Goal: Use online tool/utility: Utilize a website feature to perform a specific function

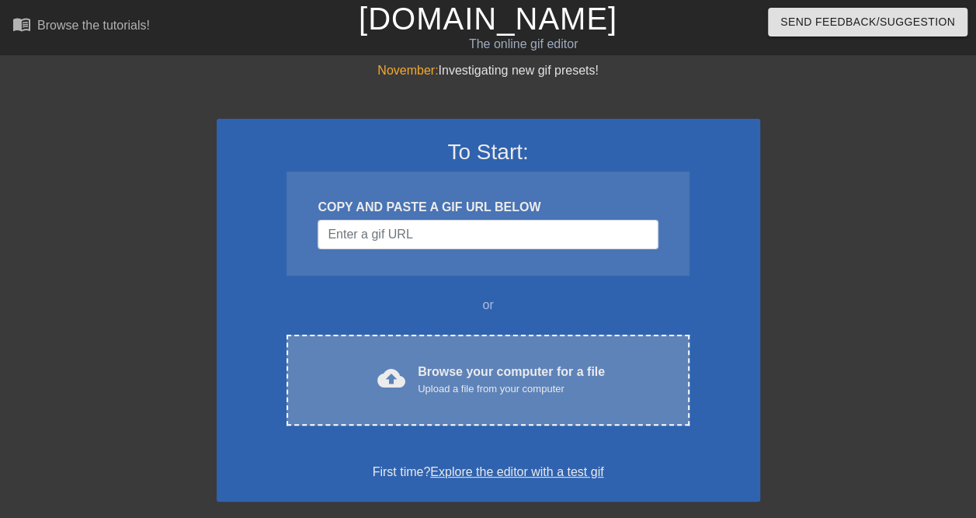
click at [467, 363] on div "Browse your computer for a file Upload a file from your computer" at bounding box center [511, 380] width 187 height 34
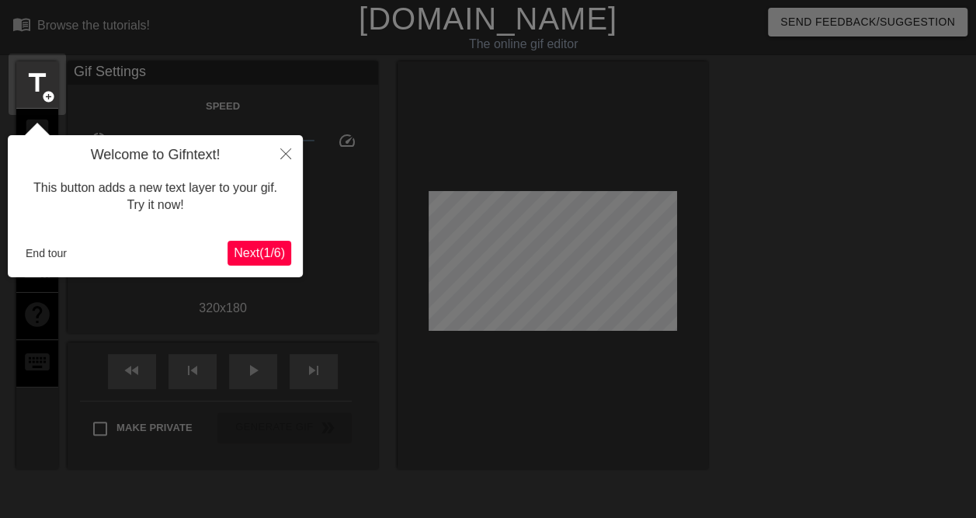
scroll to position [38, 0]
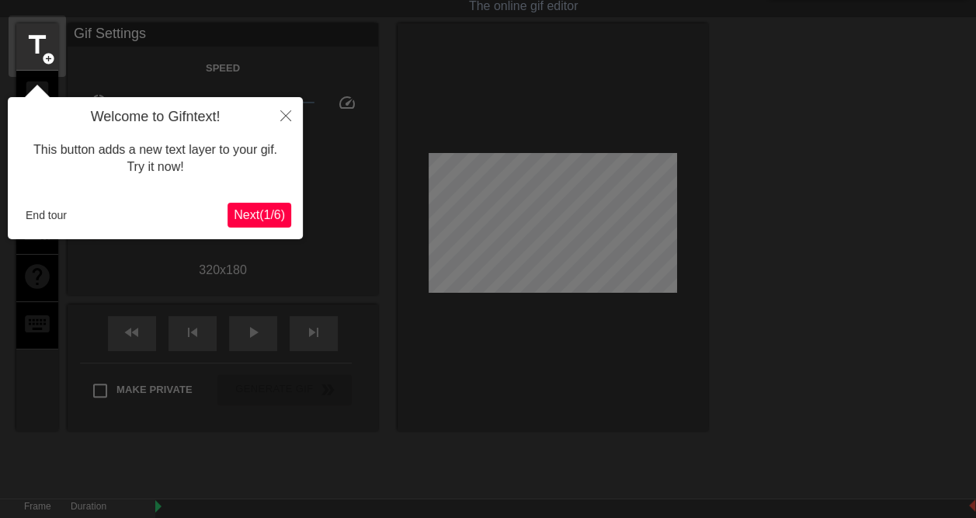
click at [271, 211] on span "Next ( 1 / 6 )" at bounding box center [259, 214] width 51 height 13
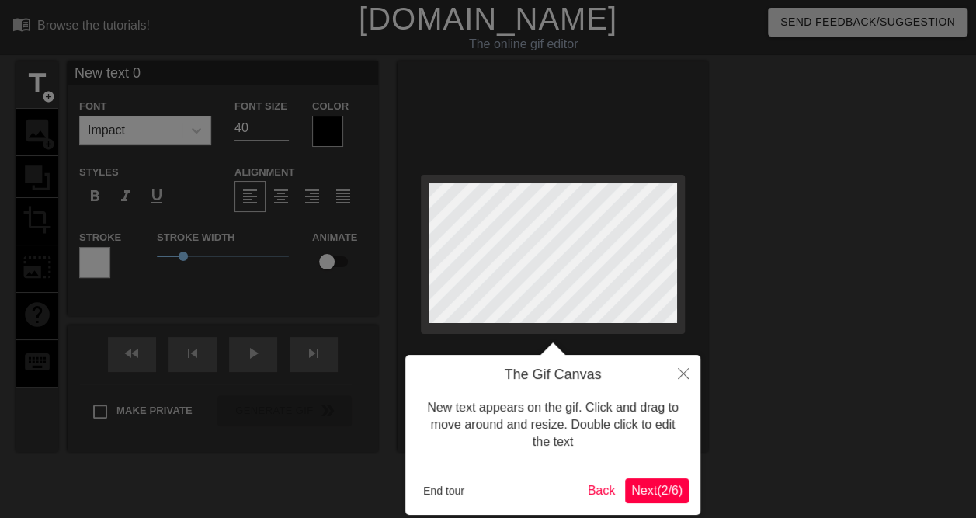
click at [633, 486] on span "Next ( 2 / 6 )" at bounding box center [656, 490] width 51 height 13
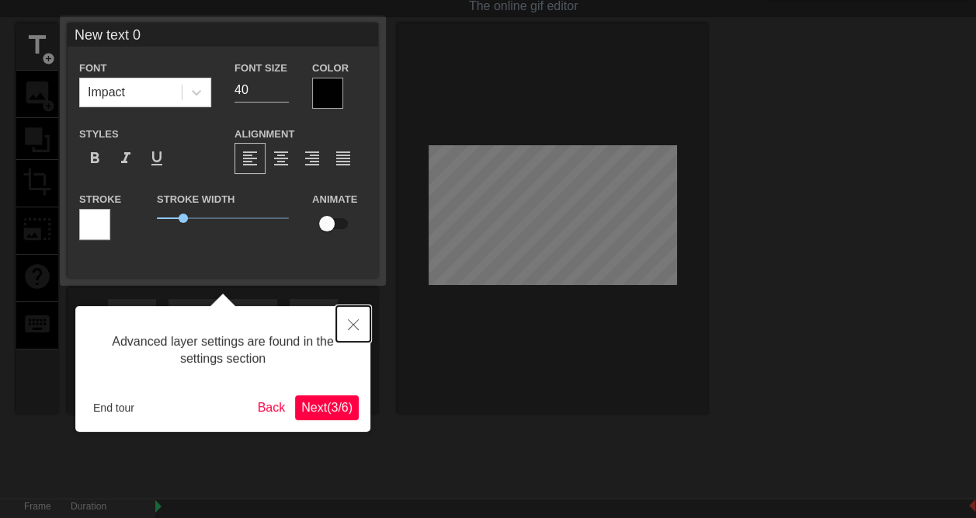
click at [353, 321] on icon "Close" at bounding box center [353, 324] width 11 height 11
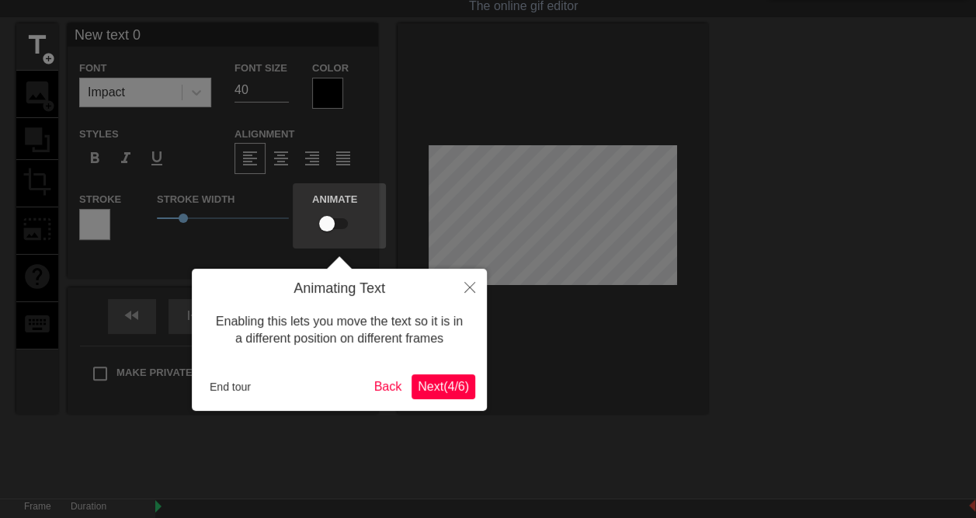
scroll to position [0, 0]
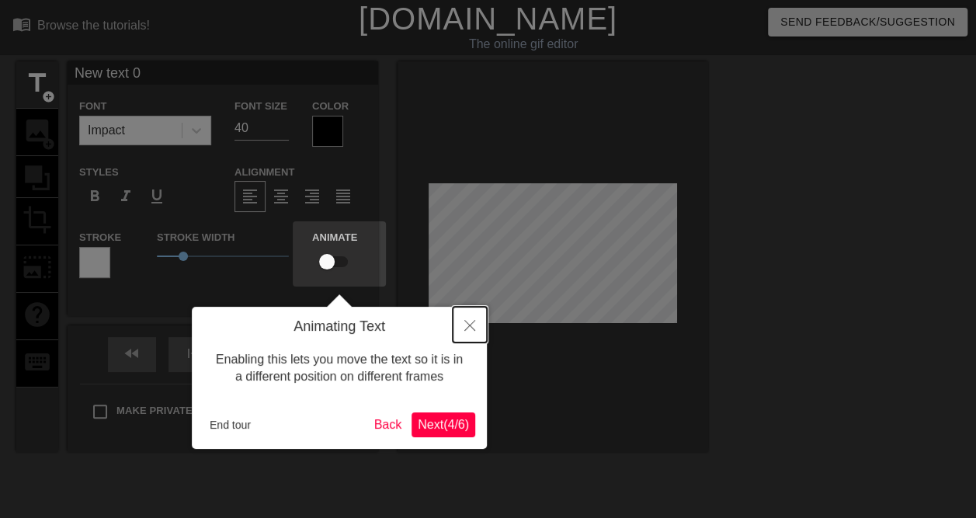
click at [467, 336] on button "Close" at bounding box center [470, 325] width 34 height 36
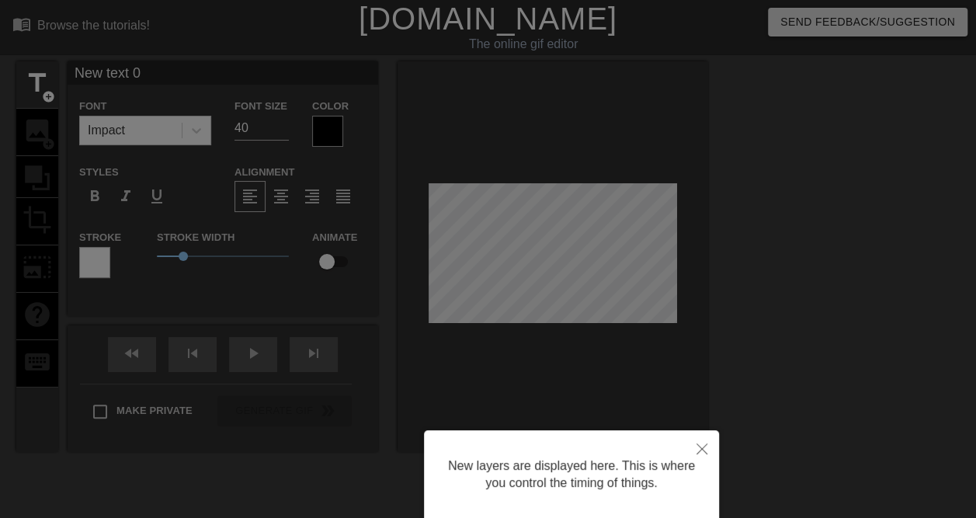
scroll to position [115, 0]
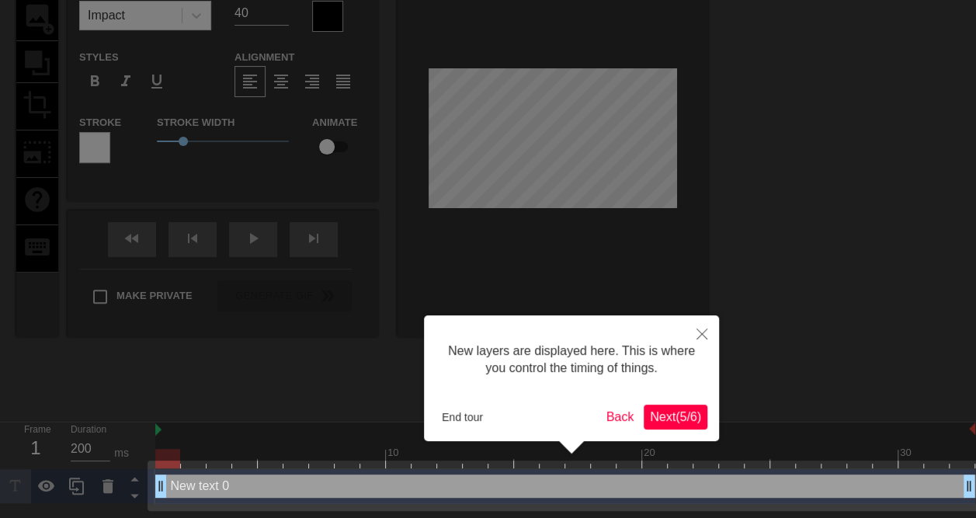
click at [682, 411] on span "Next ( 5 / 6 )" at bounding box center [675, 416] width 51 height 13
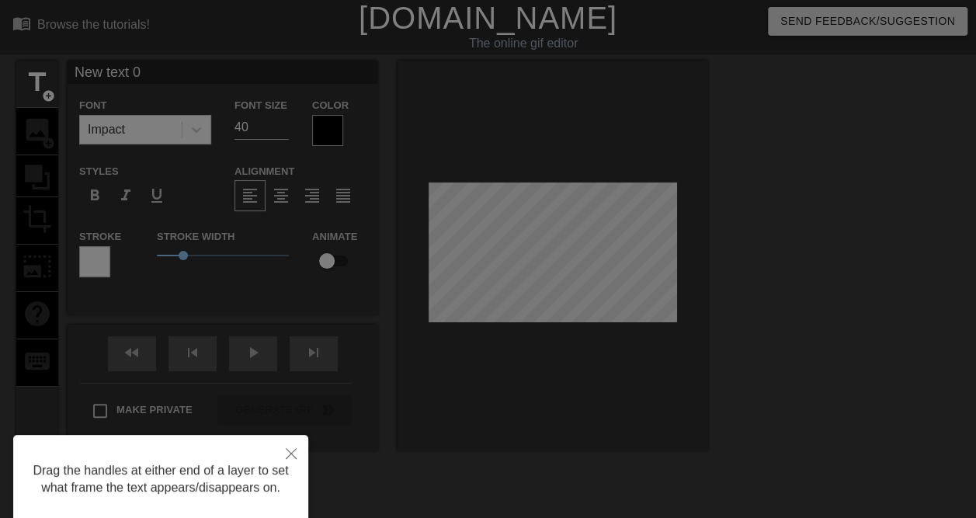
scroll to position [0, 0]
click at [289, 456] on icon "Close" at bounding box center [291, 454] width 11 height 11
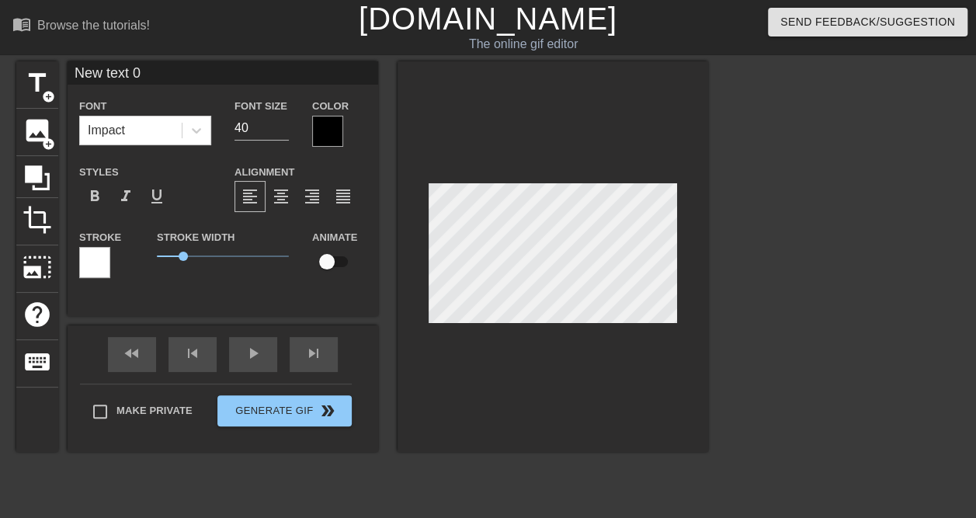
scroll to position [2, 3]
type input "E"
type textarea "E"
type input "EU"
type textarea "EU"
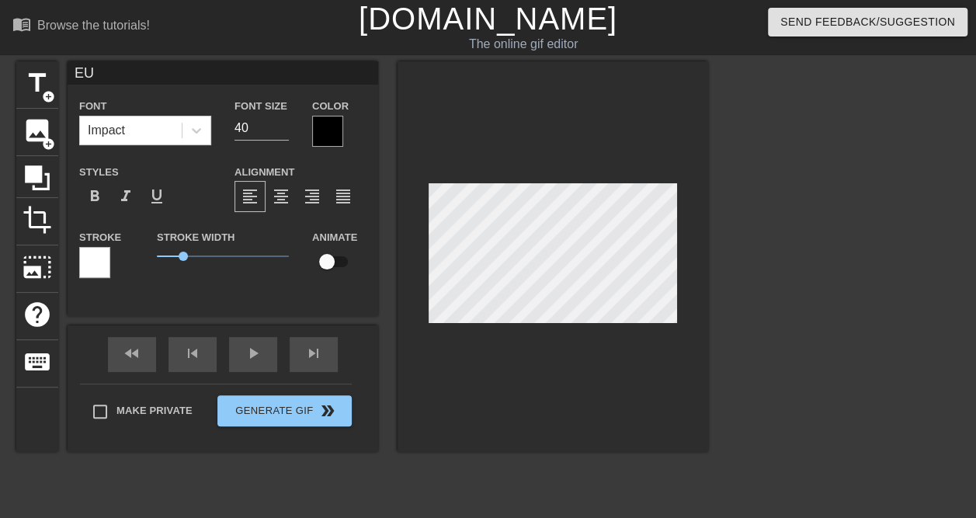
type input "EU"
type textarea "EU"
type input "EU M"
type textarea "EU M"
type input "EU MD"
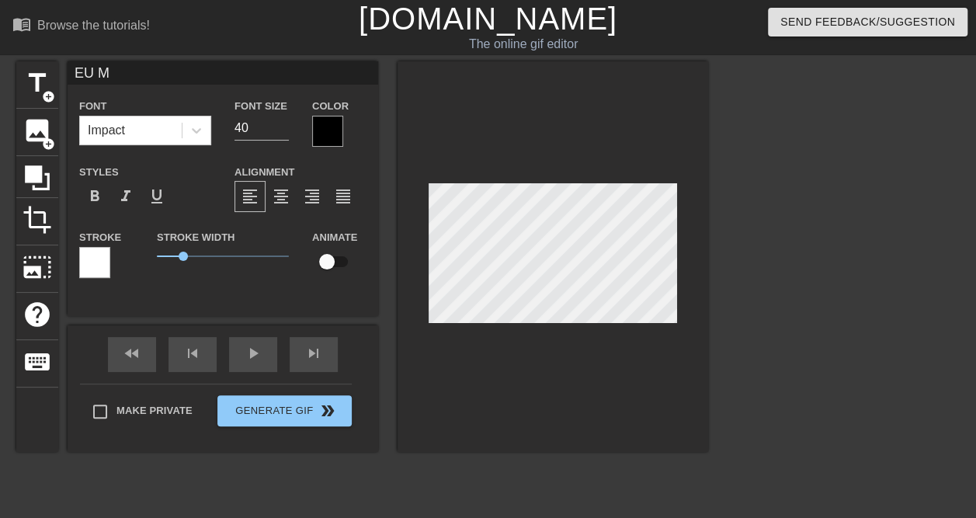
type textarea "EU MD"
type input "EU MDR"
type textarea "EU MDR"
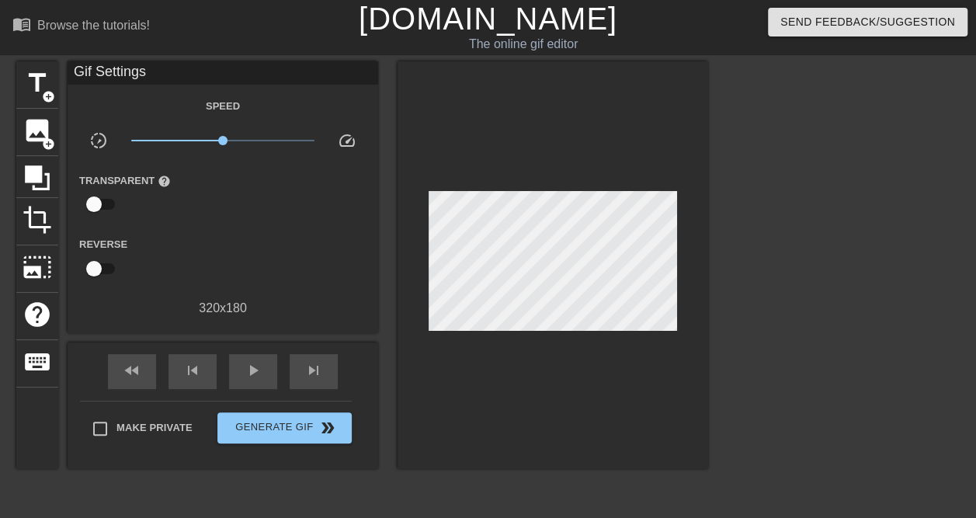
click at [686, 258] on div at bounding box center [552, 265] width 311 height 408
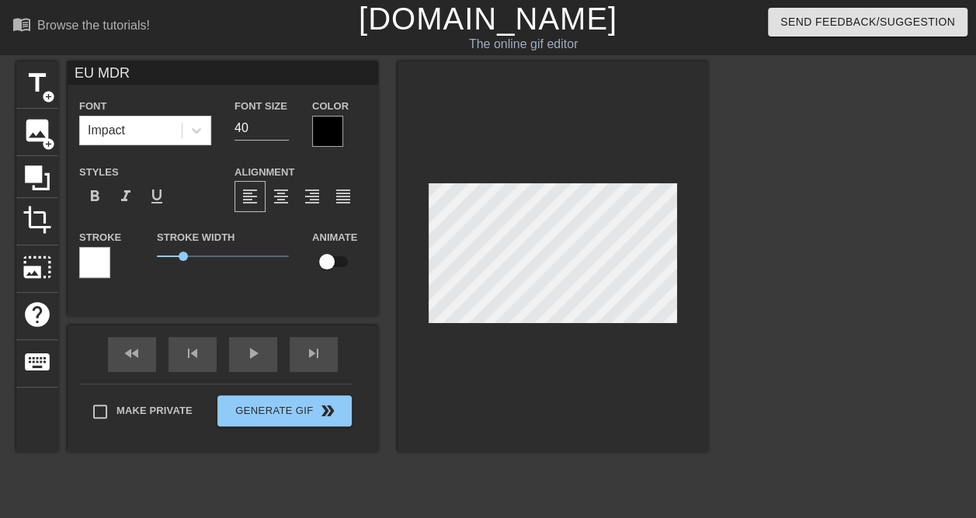
click at [772, 276] on div at bounding box center [843, 294] width 233 height 466
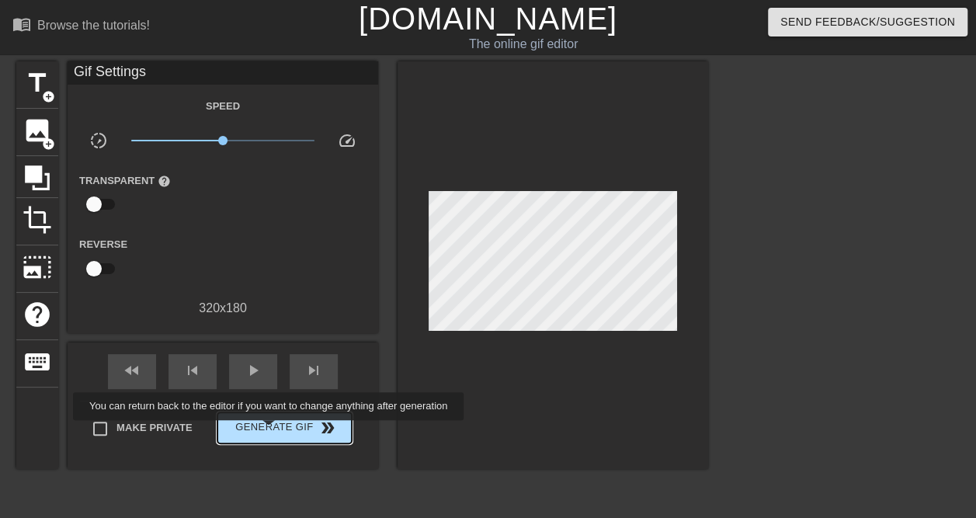
click at [270, 431] on span "Generate Gif double_arrow" at bounding box center [285, 427] width 122 height 19
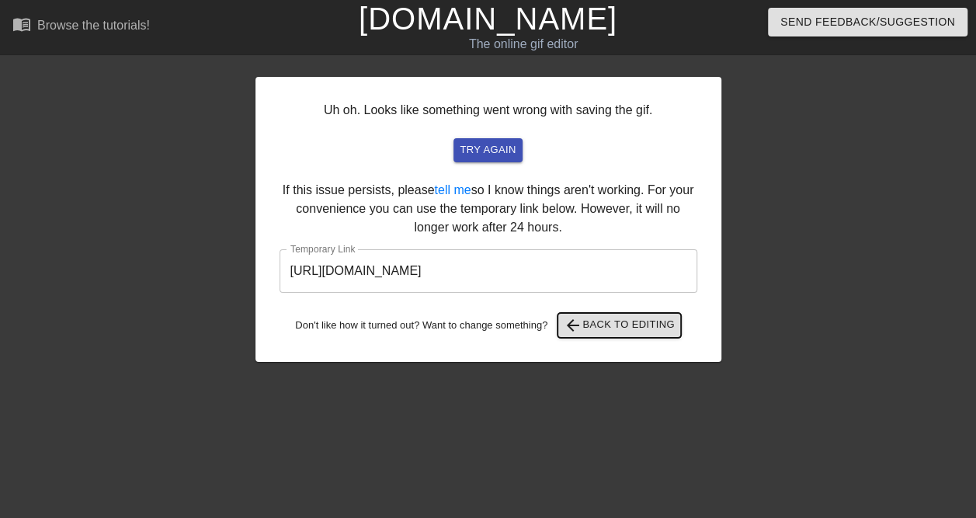
click at [621, 327] on span "arrow_back Back to Editing" at bounding box center [619, 325] width 111 height 19
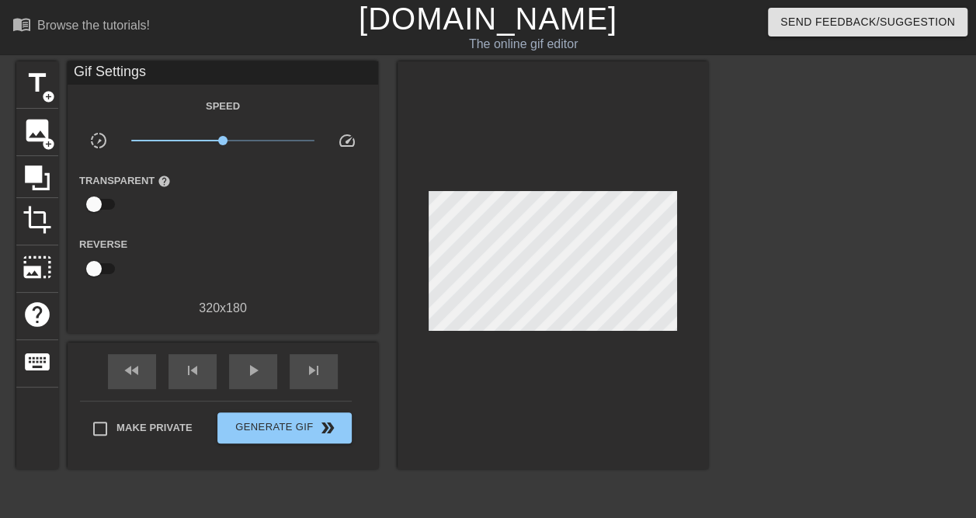
scroll to position [104, 0]
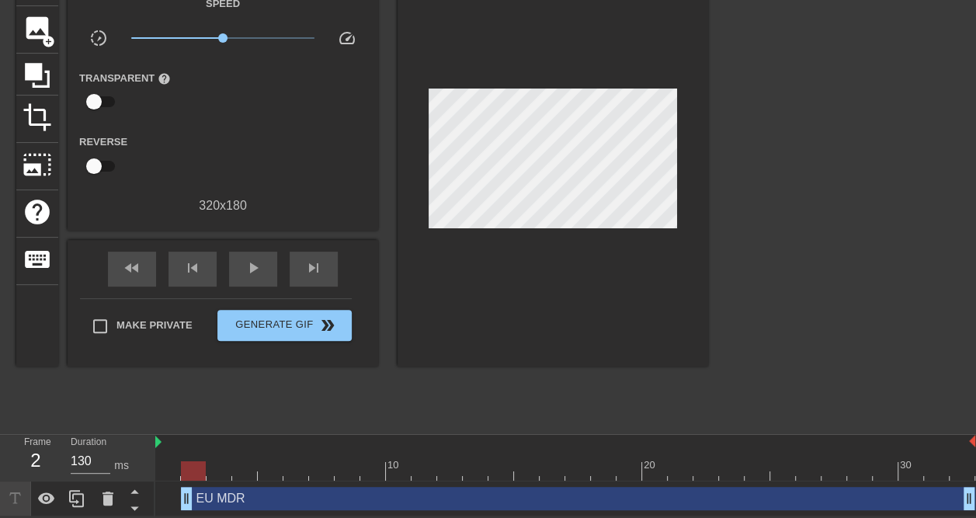
drag, startPoint x: 161, startPoint y: 495, endPoint x: 188, endPoint y: 486, distance: 27.7
drag, startPoint x: 186, startPoint y: 501, endPoint x: 217, endPoint y: 498, distance: 30.4
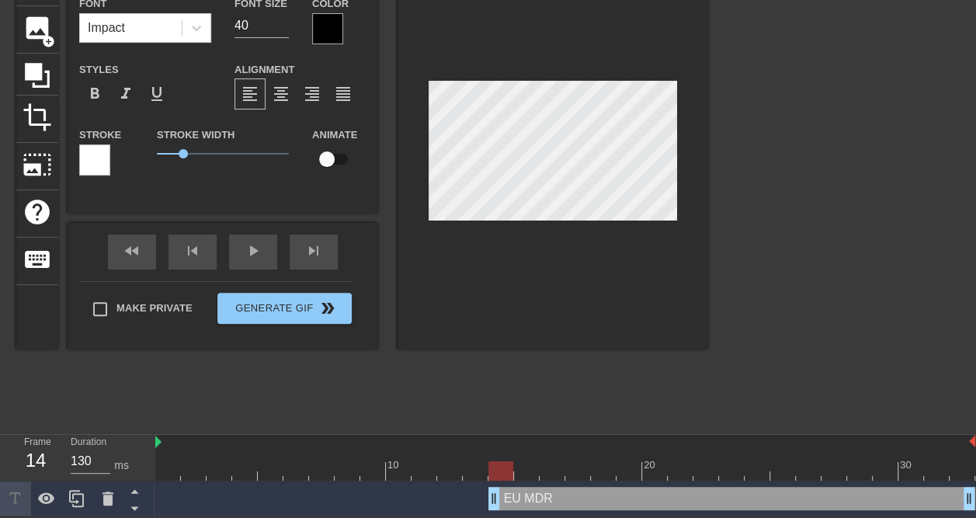
drag, startPoint x: 213, startPoint y: 493, endPoint x: 488, endPoint y: 488, distance: 274.1
drag, startPoint x: 491, startPoint y: 497, endPoint x: 599, endPoint y: 506, distance: 107.5
drag, startPoint x: 607, startPoint y: 470, endPoint x: 664, endPoint y: 351, distance: 131.6
click at [706, 474] on div at bounding box center [705, 470] width 25 height 19
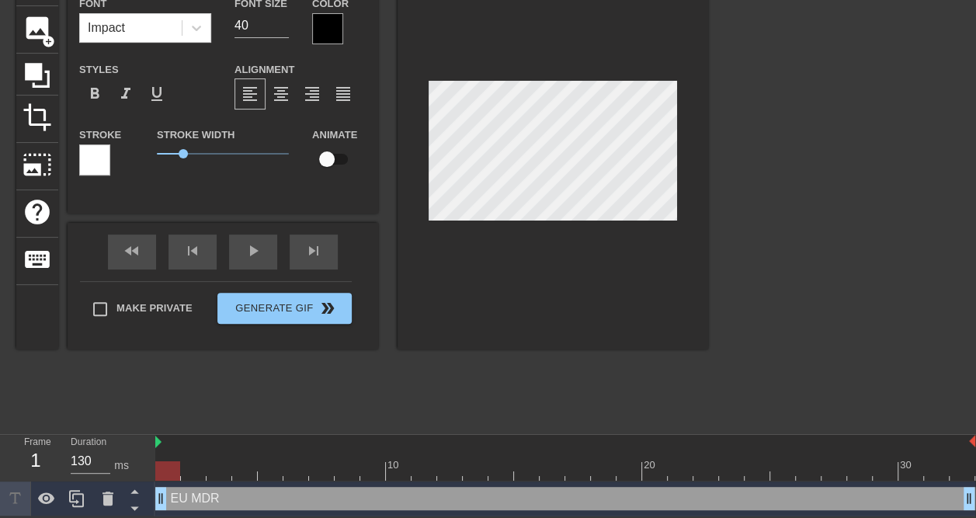
type input "200"
drag, startPoint x: 594, startPoint y: 495, endPoint x: 98, endPoint y: 501, distance: 496.1
click at [98, 501] on div "Frame 1 Duration 200 ms 10 20 30 EU MDR drag_handle drag_handle" at bounding box center [488, 476] width 976 height 82
click at [325, 157] on input "checkbox" at bounding box center [327, 159] width 89 height 30
checkbox input "true"
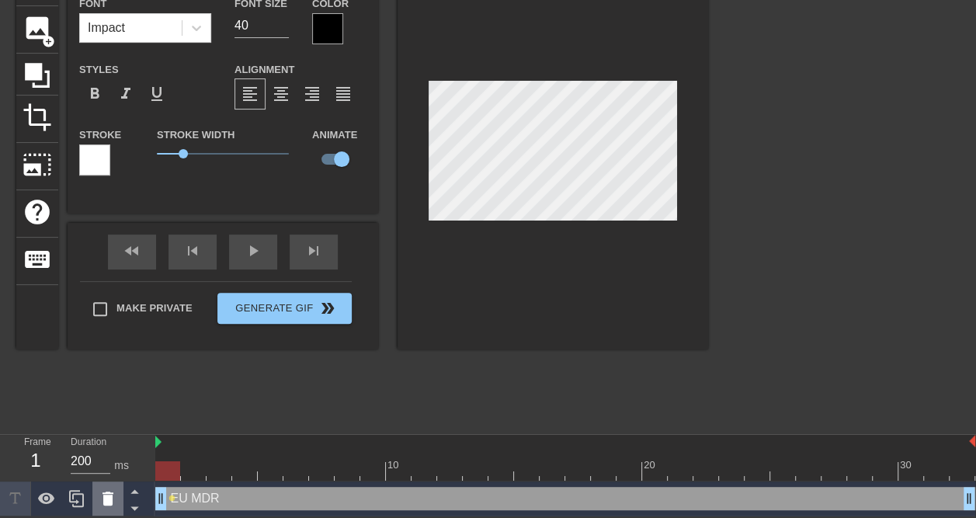
drag, startPoint x: 164, startPoint y: 498, endPoint x: 116, endPoint y: 484, distance: 49.6
click at [116, 484] on div "Frame 1 Duration 200 ms 10 20 30 EU MDR drag_handle drag_handle lens" at bounding box center [488, 476] width 976 height 82
drag, startPoint x: 166, startPoint y: 464, endPoint x: 368, endPoint y: 463, distance: 201.9
click at [368, 463] on div at bounding box center [372, 470] width 25 height 19
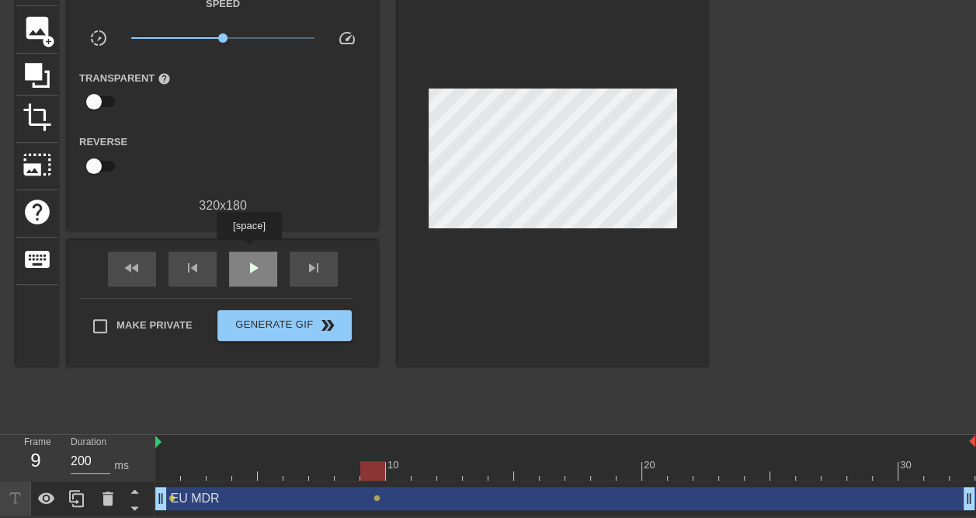
click at [248, 252] on div "play_arrow" at bounding box center [253, 269] width 48 height 35
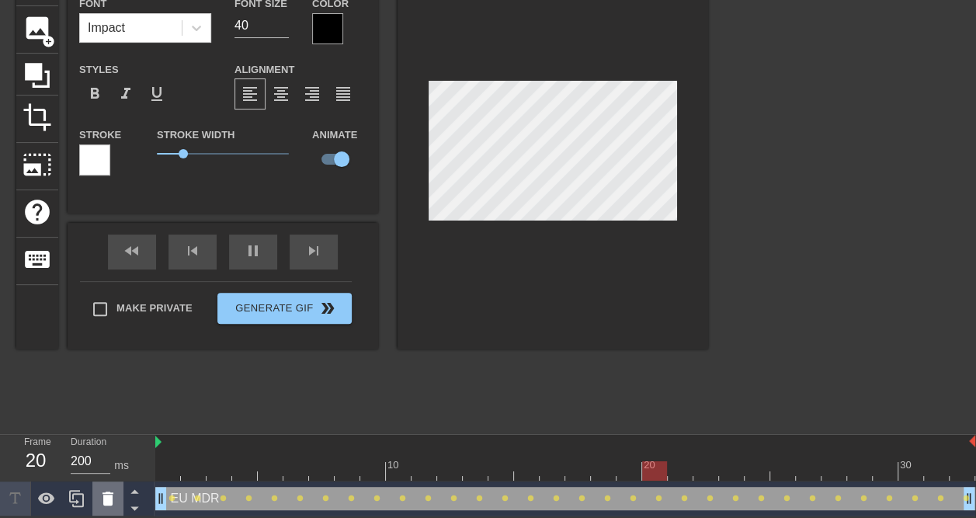
click at [115, 494] on icon at bounding box center [108, 498] width 19 height 19
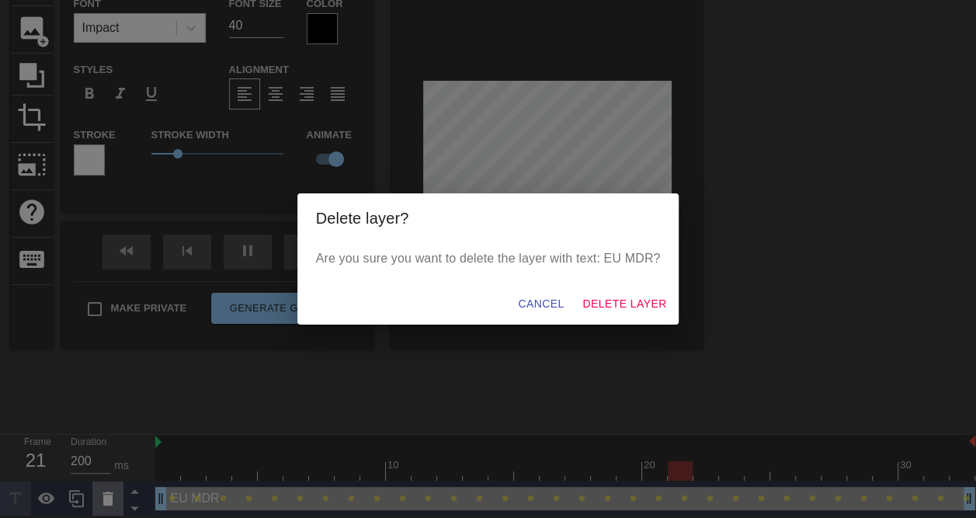
scroll to position [92, 0]
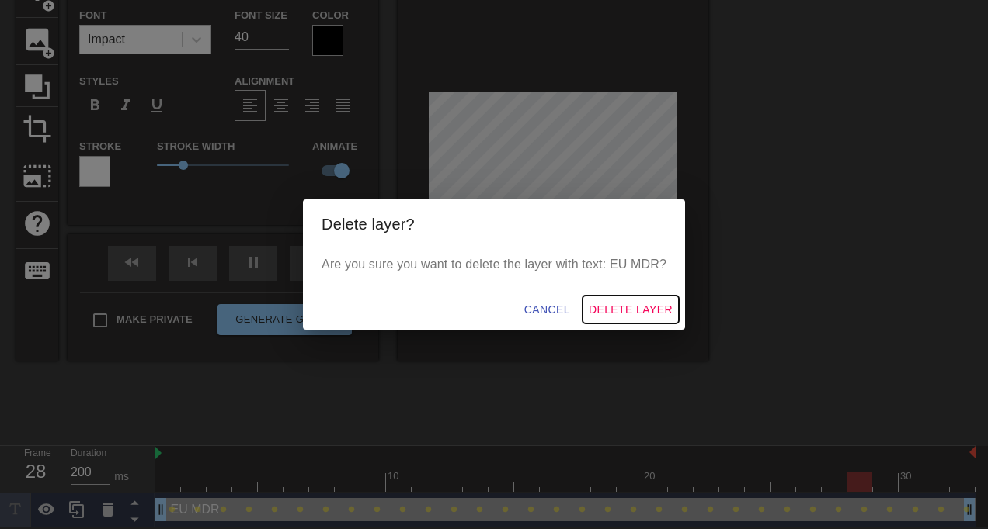
click at [633, 314] on span "Delete Layer" at bounding box center [630, 309] width 84 height 19
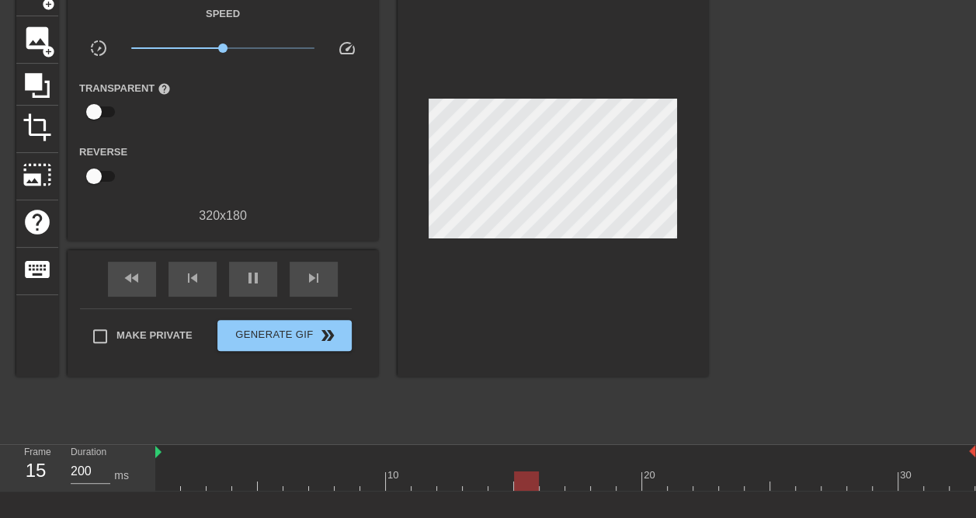
scroll to position [0, 0]
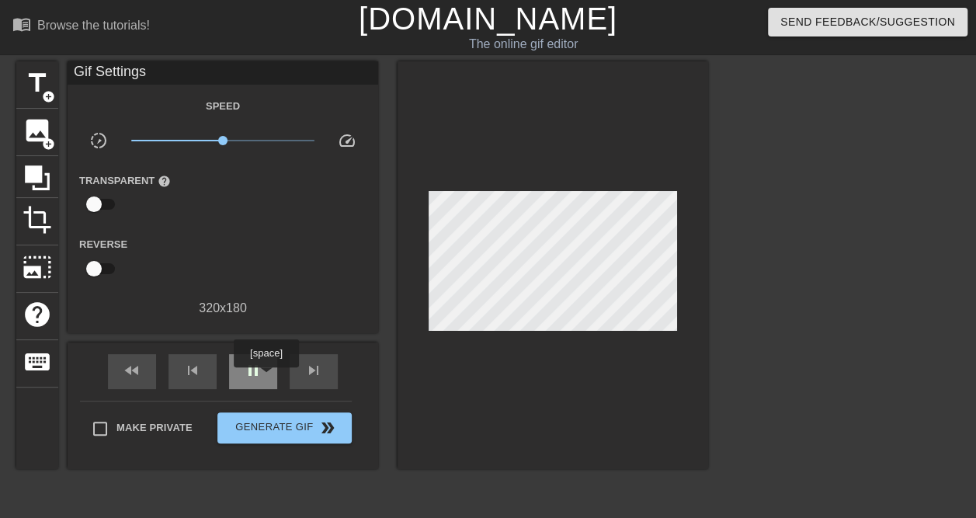
click at [266, 378] on div "pause" at bounding box center [253, 371] width 48 height 35
click at [138, 370] on span "fast_rewind" at bounding box center [132, 370] width 19 height 19
type input "200"
click at [53, 93] on span "add_circle" at bounding box center [48, 96] width 13 height 13
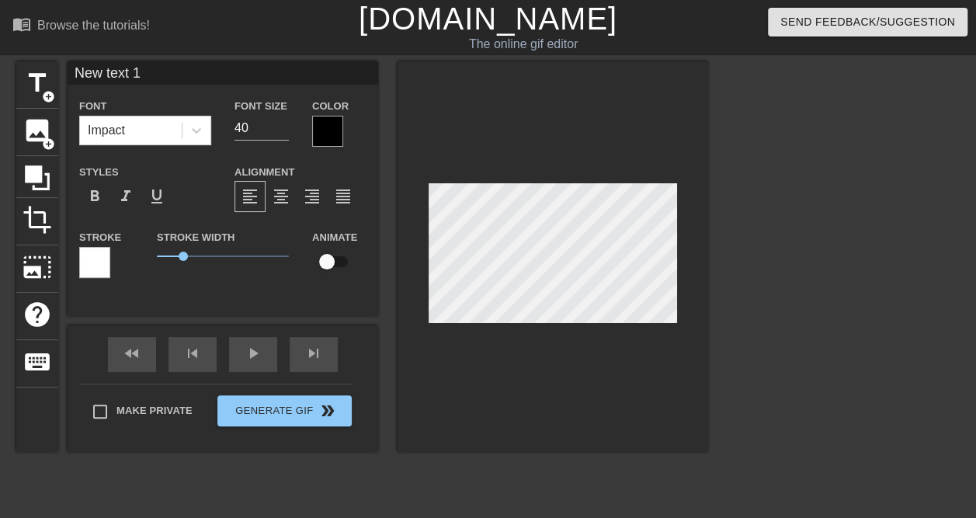
scroll to position [2, 4]
type input "E"
type textarea "E"
type input "EU"
type textarea "EU"
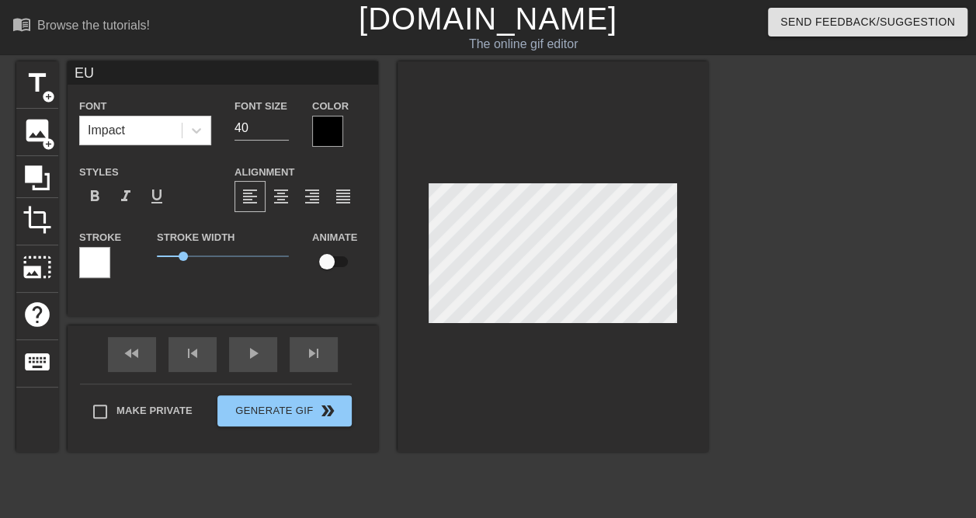
type input "EU"
type textarea "EU"
type input "EU M"
type textarea "EU M"
type input "EU MD"
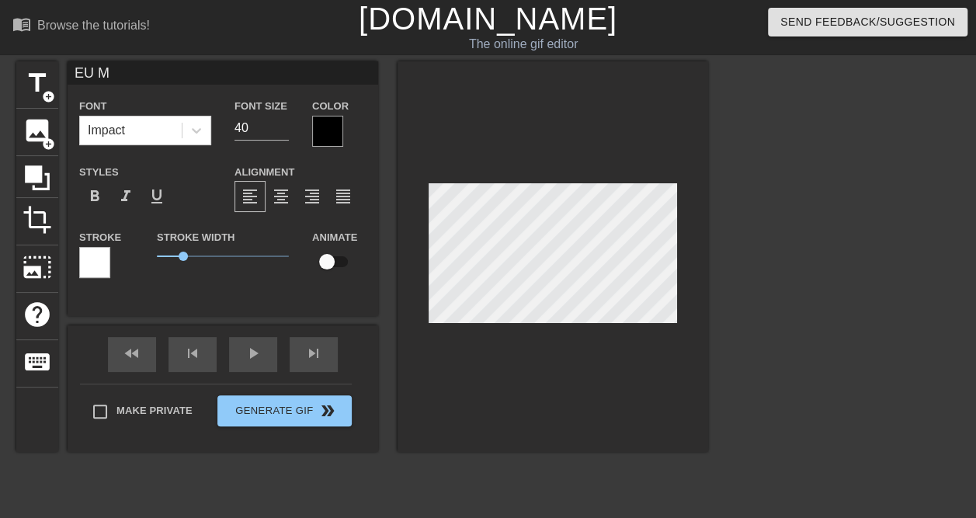
type textarea "EU MD"
type input "EU MDR"
type textarea "EU MDR"
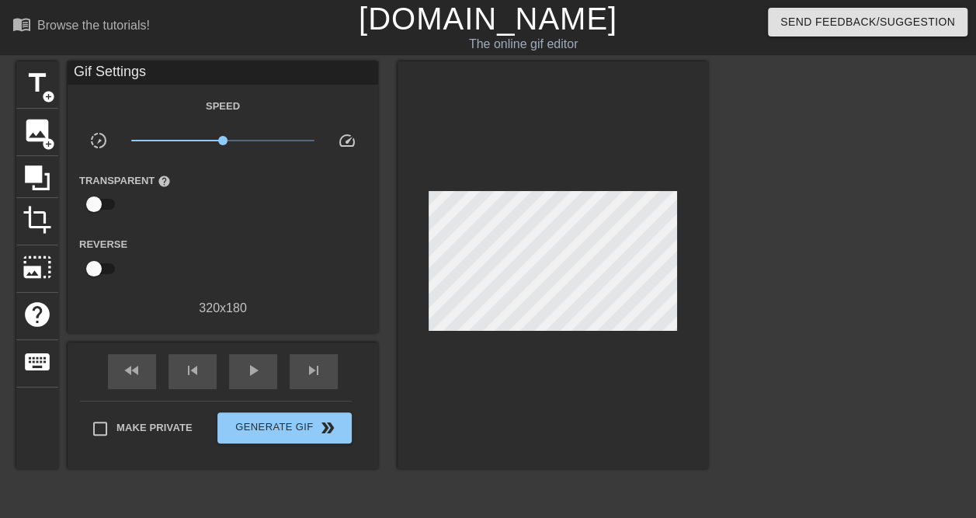
click at [519, 346] on div at bounding box center [552, 265] width 311 height 408
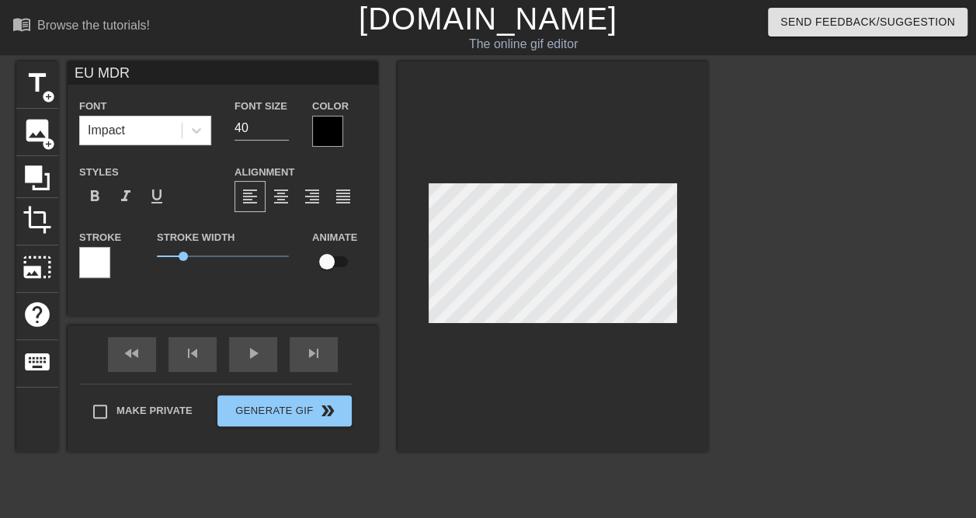
click at [758, 268] on div at bounding box center [843, 294] width 233 height 466
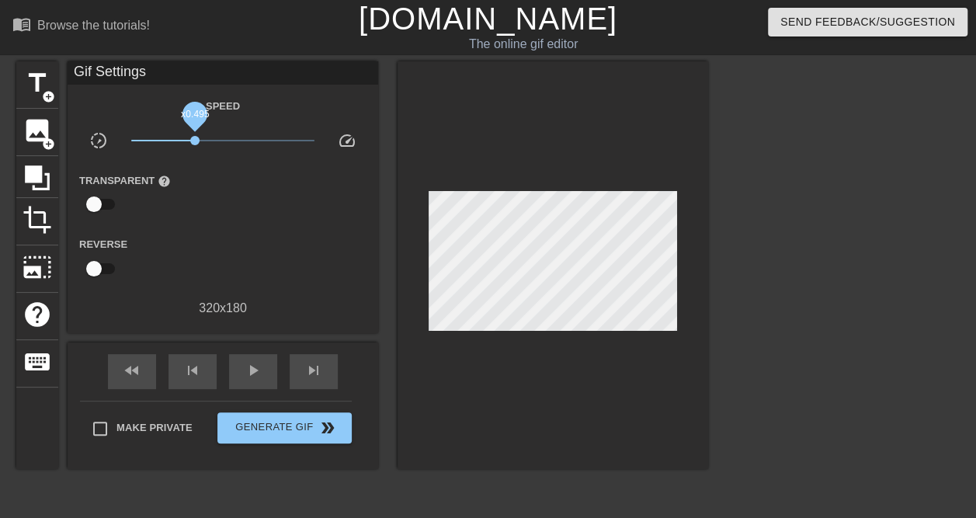
drag, startPoint x: 221, startPoint y: 138, endPoint x: 186, endPoint y: 140, distance: 35.0
click at [190, 140] on span "x0.495" at bounding box center [194, 140] width 9 height 9
click at [262, 377] on div "play_arrow" at bounding box center [253, 371] width 48 height 35
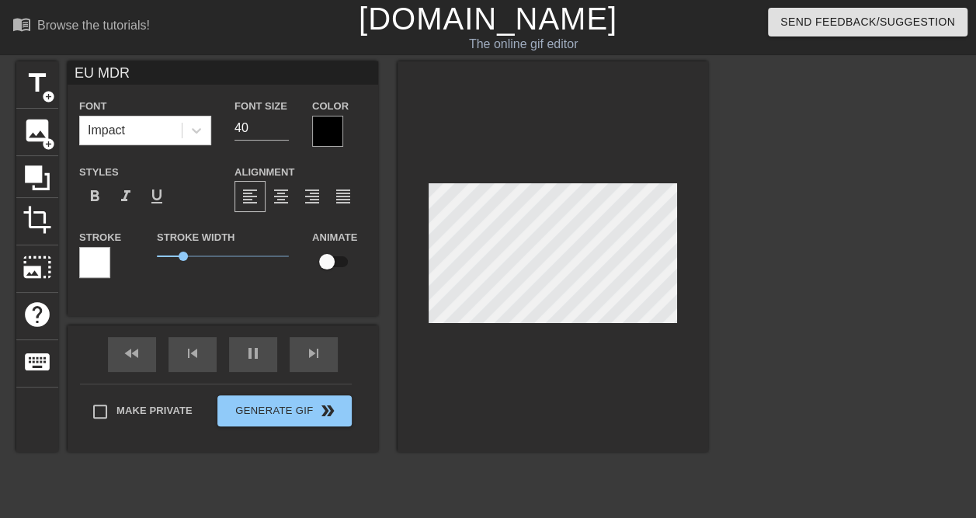
click at [677, 316] on div at bounding box center [552, 256] width 311 height 391
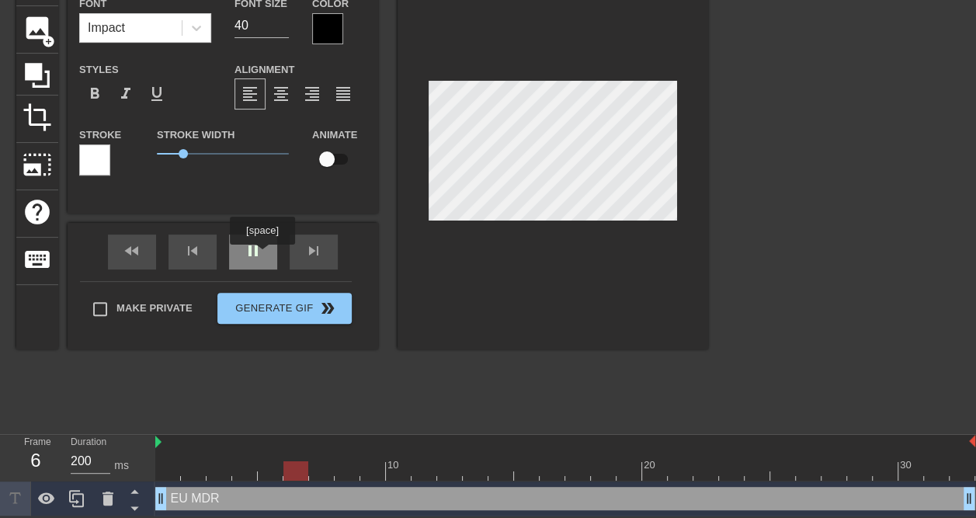
click at [262, 255] on div "pause" at bounding box center [253, 251] width 48 height 35
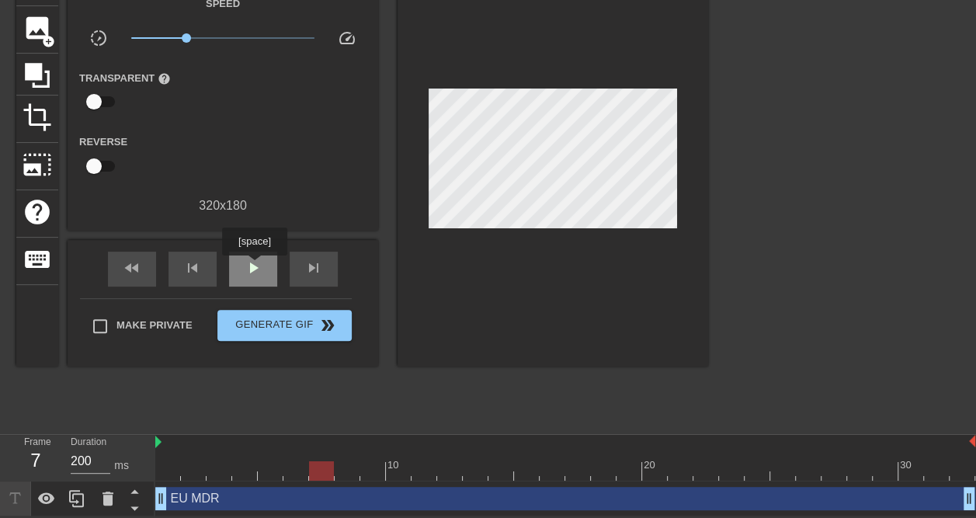
click at [254, 266] on span "play_arrow" at bounding box center [253, 268] width 19 height 19
type input "200"
click at [254, 266] on span "pause" at bounding box center [253, 268] width 19 height 19
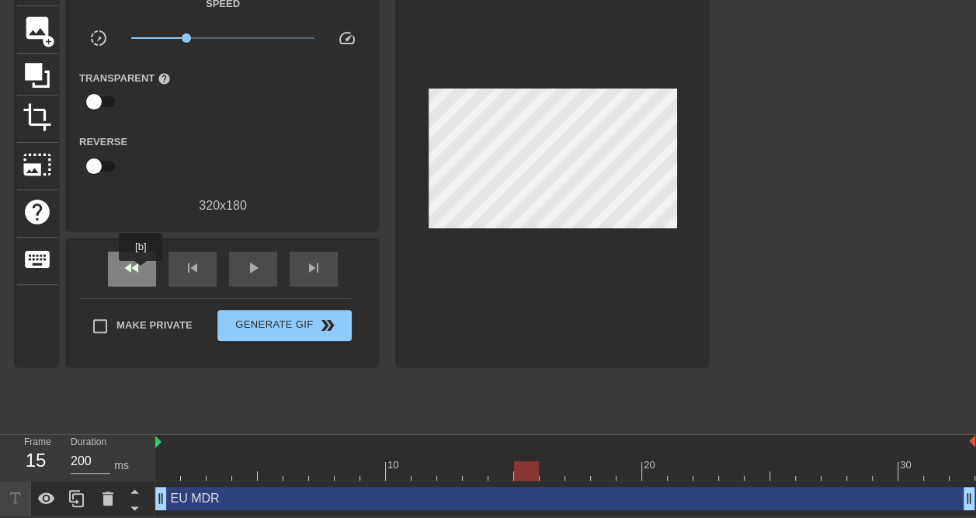
click at [141, 272] on div "fast_rewind" at bounding box center [132, 269] width 48 height 35
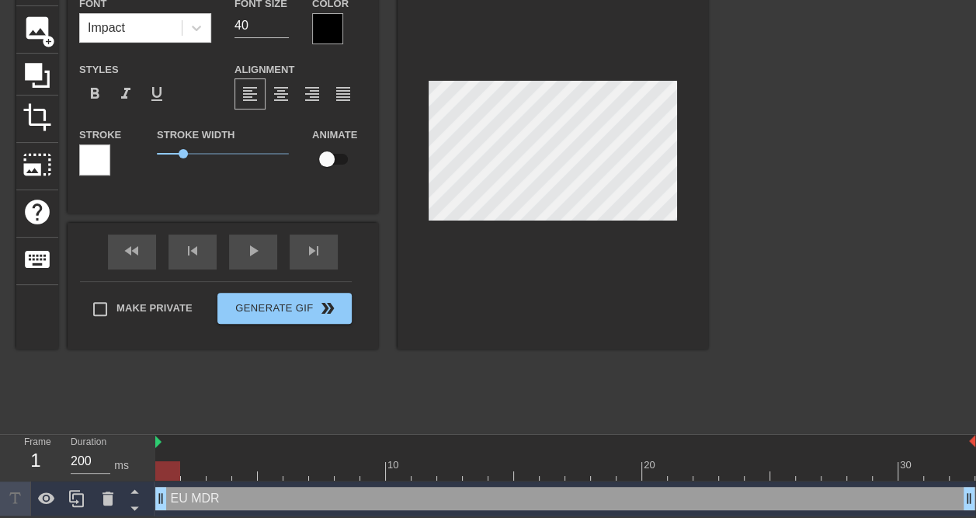
scroll to position [0, 0]
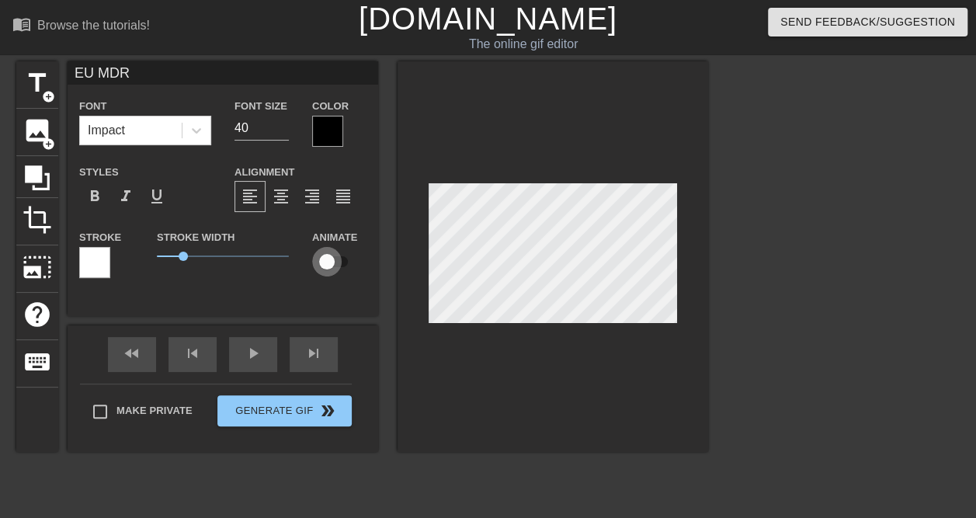
click at [329, 258] on input "checkbox" at bounding box center [327, 262] width 89 height 30
checkbox input "true"
click at [248, 356] on div "play_arrow" at bounding box center [253, 354] width 48 height 35
click at [718, 334] on div "title add_circle image add_circle crop photo_size_select_large help keyboard EU…" at bounding box center [488, 294] width 976 height 466
click at [256, 352] on div "fast_rewind skip_previous pause skip_next" at bounding box center [222, 354] width 253 height 58
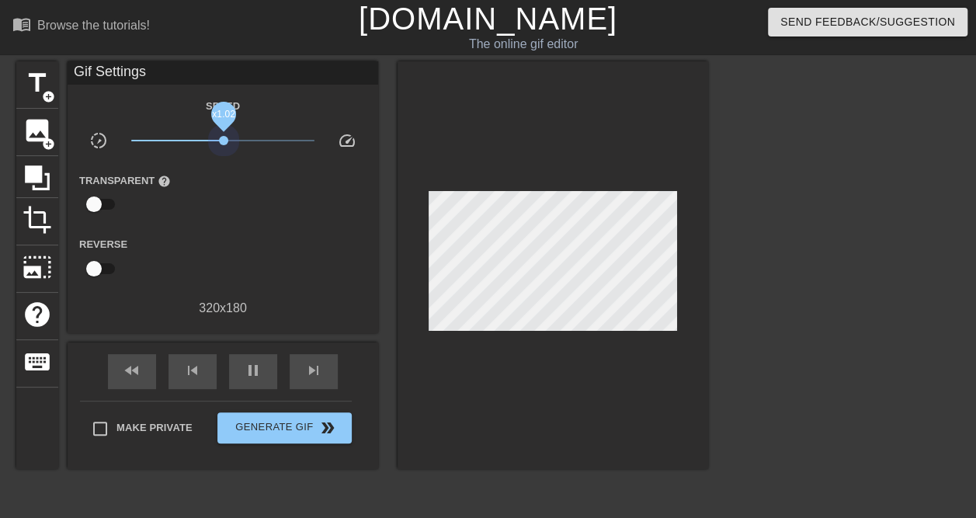
drag, startPoint x: 186, startPoint y: 141, endPoint x: 224, endPoint y: 146, distance: 37.6
click at [224, 146] on span "x1.02" at bounding box center [223, 140] width 184 height 19
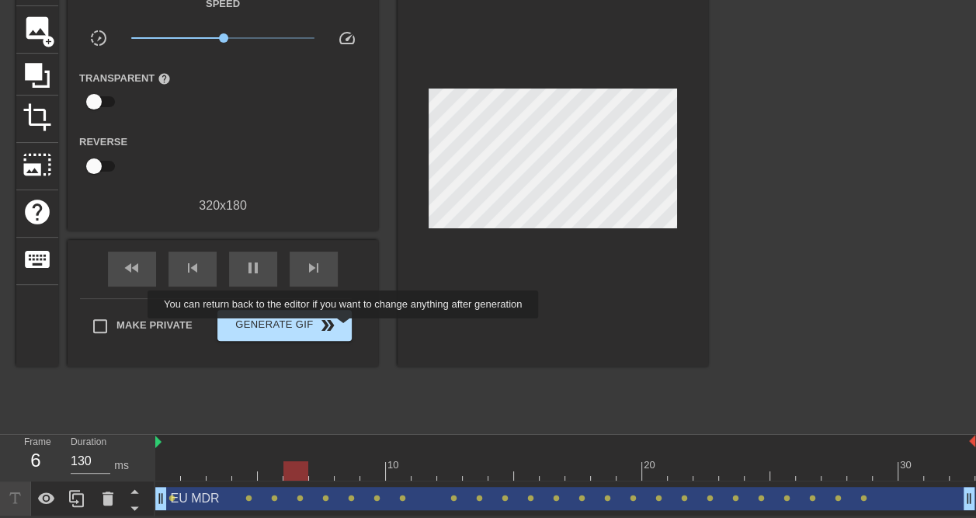
type input "200"
click at [311, 328] on span "Generate Gif double_arrow" at bounding box center [285, 325] width 122 height 19
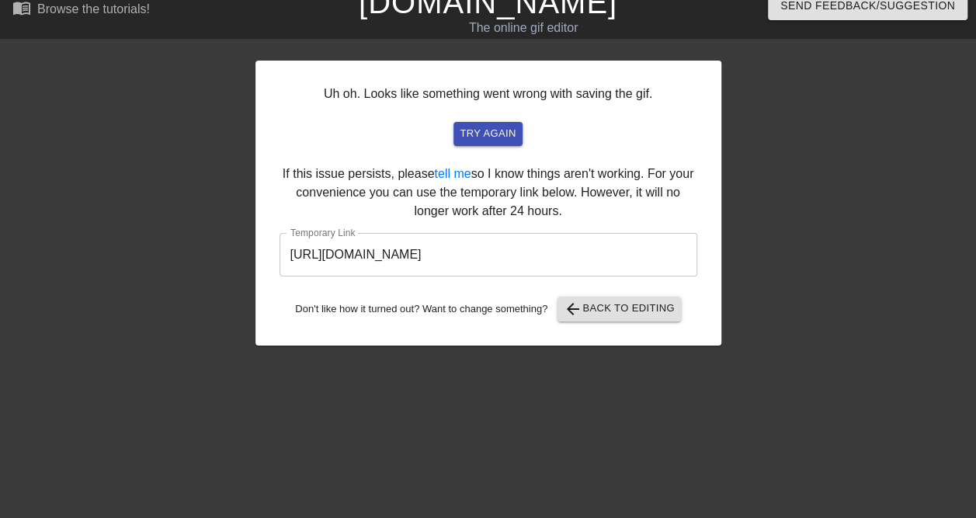
click at [479, 257] on input "[URL][DOMAIN_NAME]" at bounding box center [488, 254] width 418 height 43
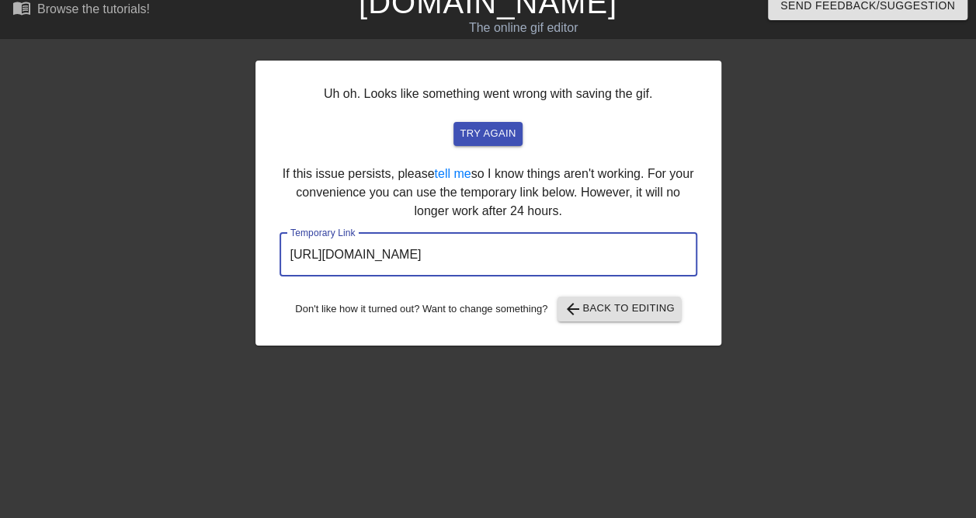
click at [479, 257] on input "[URL][DOMAIN_NAME]" at bounding box center [488, 254] width 418 height 43
